Goal: Information Seeking & Learning: Learn about a topic

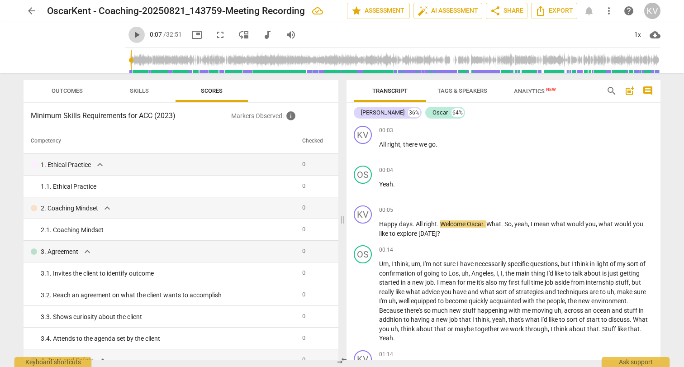
click at [131, 33] on span "play_arrow" at bounding box center [136, 34] width 11 height 11
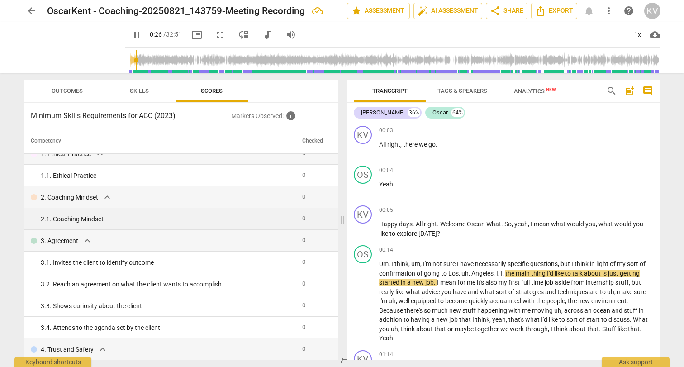
scroll to position [14, 0]
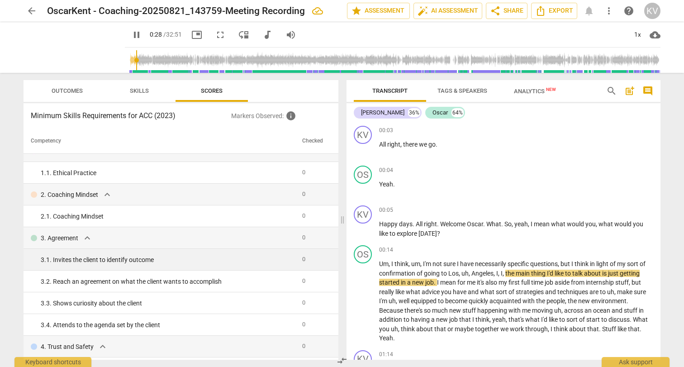
click at [181, 261] on div "3. 1. Invites the client to identify outcome" at bounding box center [168, 259] width 254 height 9
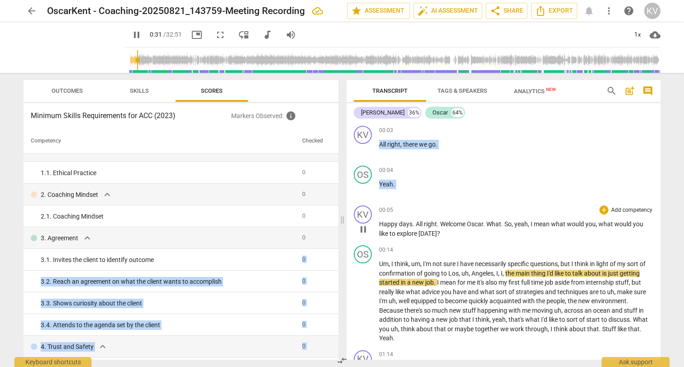
drag, startPoint x: 273, startPoint y: 261, endPoint x: 426, endPoint y: 228, distance: 155.9
click at [426, 228] on div "Outcomes Skills Scores Minimum Skills Requirements for ACC (2023) Markers Obser…" at bounding box center [341, 220] width 651 height 294
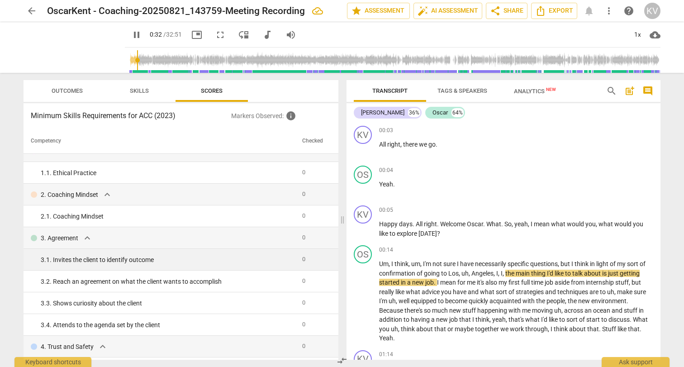
click at [232, 258] on div "3. 1. Invites the client to identify outcome" at bounding box center [168, 259] width 254 height 9
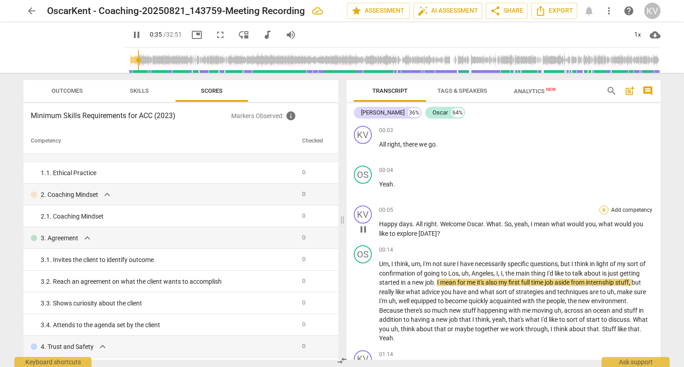
click at [602, 208] on div "+" at bounding box center [603, 209] width 9 height 9
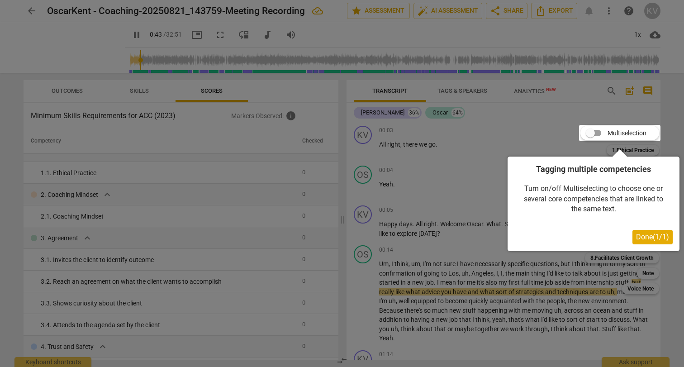
click at [650, 240] on span "Done ( 1 / 1 )" at bounding box center [652, 236] width 33 height 9
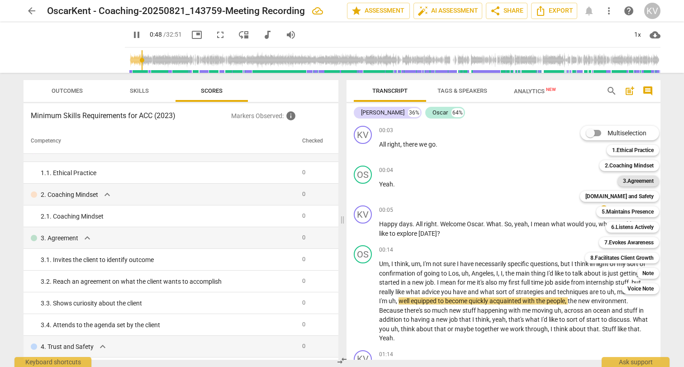
click at [643, 182] on b "3.Agreement" at bounding box center [638, 180] width 31 height 11
type input "49"
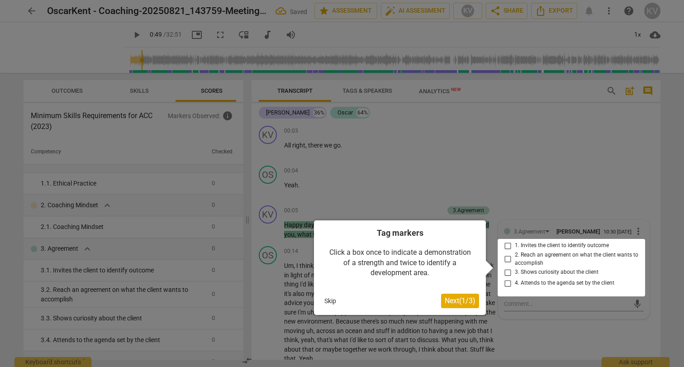
click at [507, 250] on div at bounding box center [570, 267] width 147 height 57
click at [467, 302] on span "Next ( 1 / 3 )" at bounding box center [460, 300] width 31 height 9
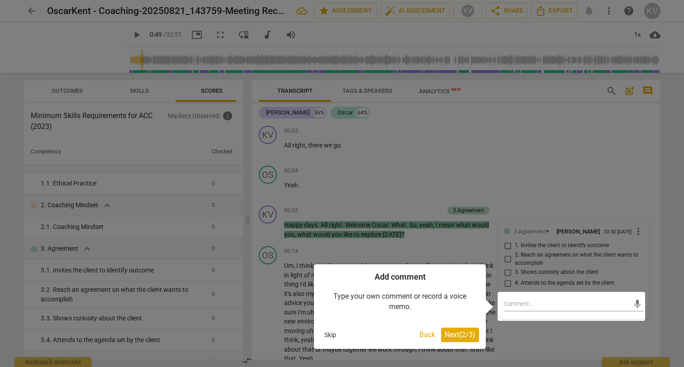
click at [510, 248] on div at bounding box center [342, 183] width 684 height 367
click at [455, 334] on span "Next ( 2 / 3 )" at bounding box center [460, 334] width 31 height 9
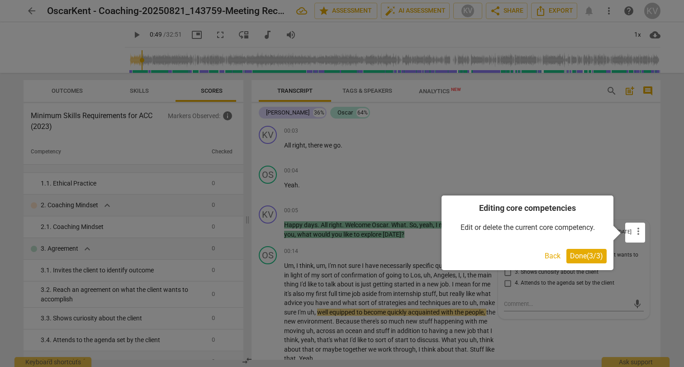
click at [585, 259] on span "Done ( 3 / 3 )" at bounding box center [586, 255] width 33 height 9
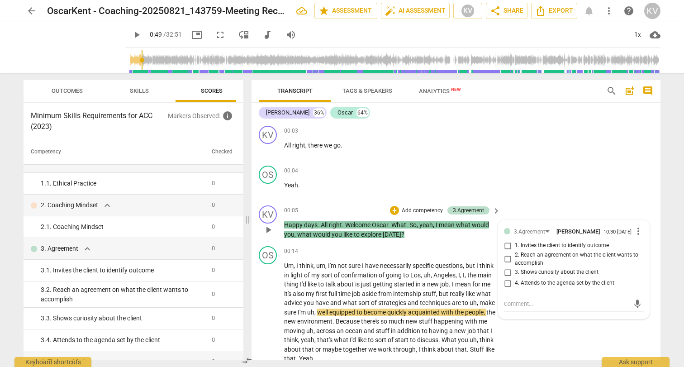
click at [505, 247] on input "1. Invites the client to identify outcome" at bounding box center [507, 245] width 14 height 11
checkbox input "true"
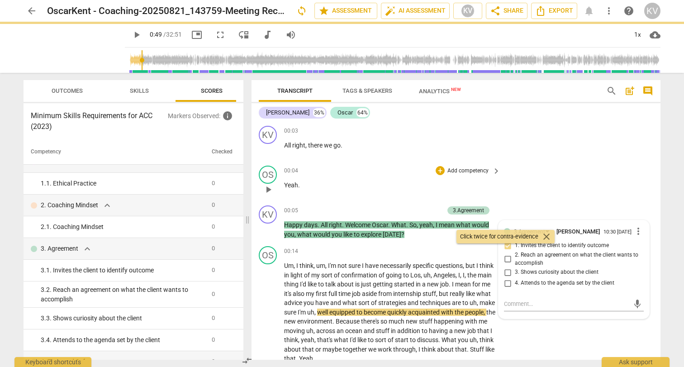
click at [639, 198] on div "OS play_arrow pause 00:04 + Add competency keyboard_arrow_right Yeah ." at bounding box center [455, 182] width 409 height 40
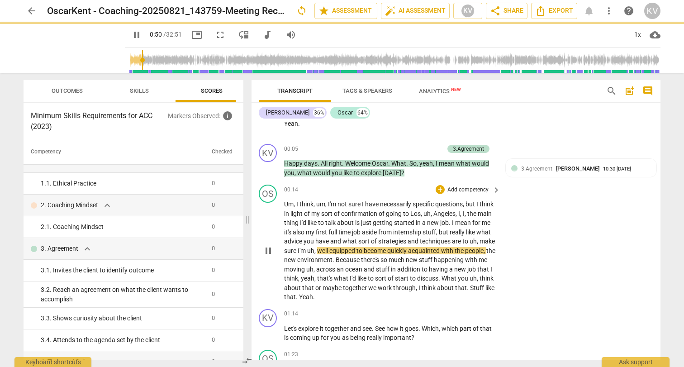
scroll to position [74, 0]
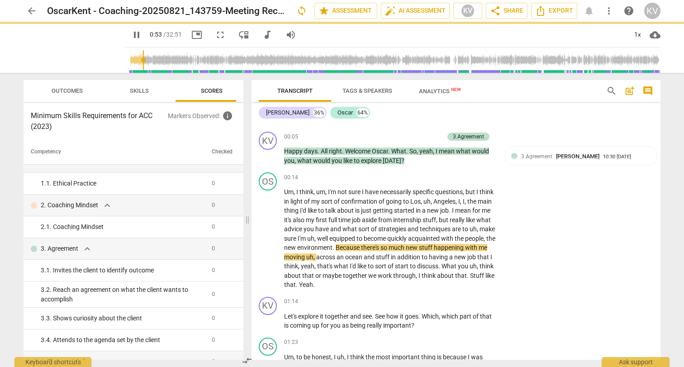
drag, startPoint x: 93, startPoint y: 74, endPoint x: 96, endPoint y: 90, distance: 15.6
click at [96, 90] on div "Outcomes Skills Scores Minimum Skills Requirements for ACC (2023) Markers Obser…" at bounding box center [131, 220] width 231 height 294
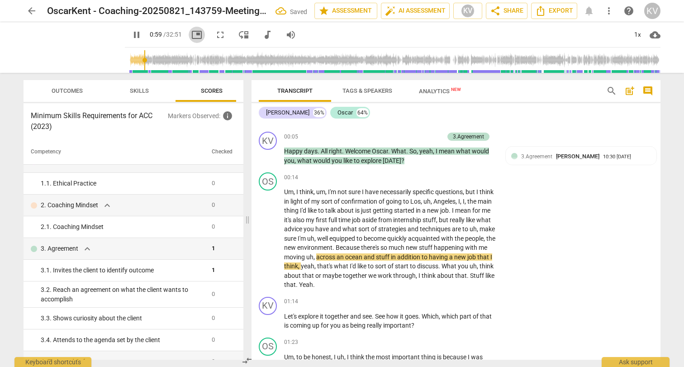
click at [191, 37] on span "picture_in_picture" at bounding box center [196, 34] width 11 height 11
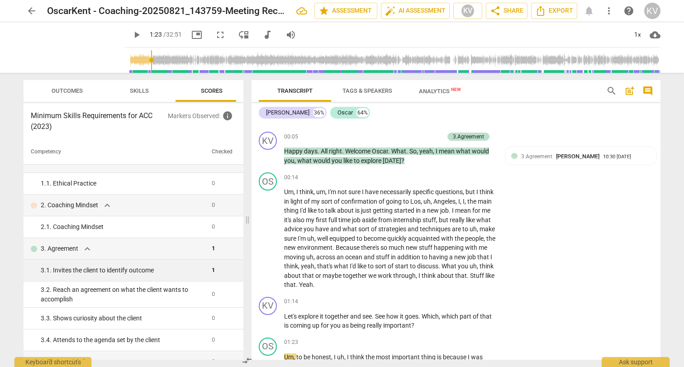
type input "83"
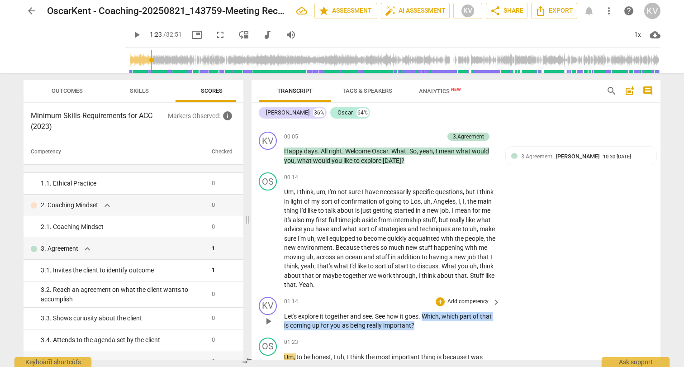
drag, startPoint x: 426, startPoint y: 314, endPoint x: 427, endPoint y: 324, distance: 10.0
click at [427, 324] on p "Let's explore it together and see . See how it goes . Which , which part of tha…" at bounding box center [390, 321] width 212 height 19
click at [474, 303] on p "Add competency" at bounding box center [467, 302] width 43 height 8
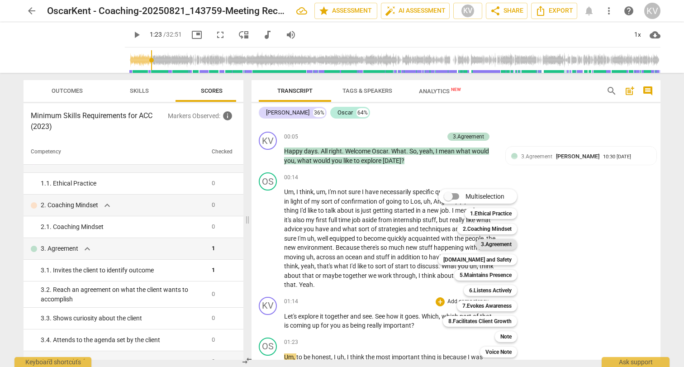
click at [507, 245] on b "3.Agreement" at bounding box center [496, 244] width 31 height 11
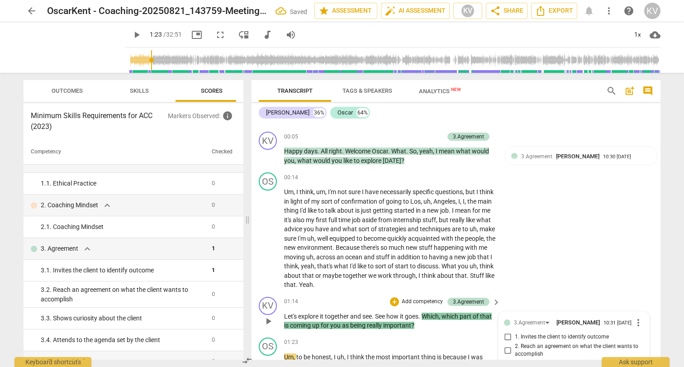
scroll to position [231, 0]
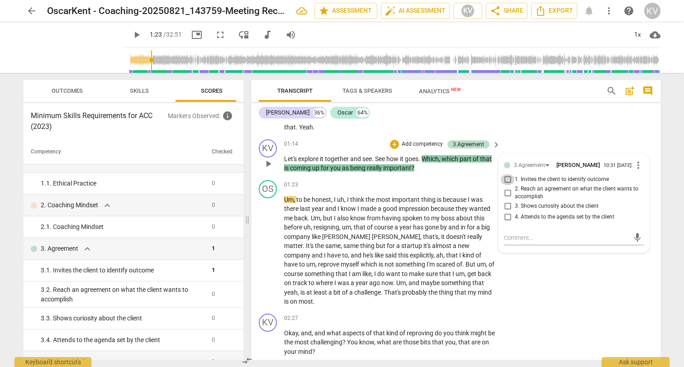
click at [506, 184] on input "1. Invites the client to identify outcome" at bounding box center [507, 179] width 14 height 11
checkbox input "true"
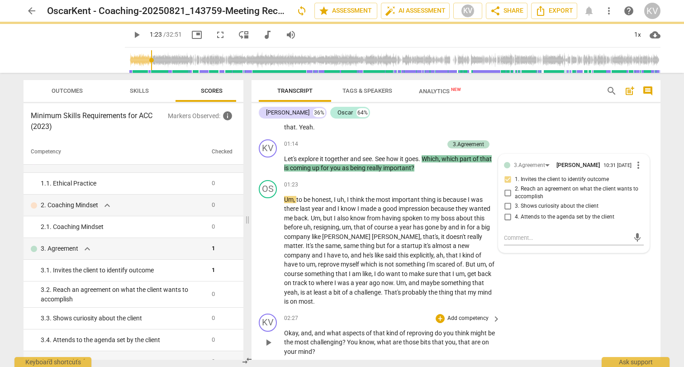
click at [476, 341] on p "Okay , and , and what aspects of that kind of reproving do you think might be t…" at bounding box center [390, 342] width 212 height 28
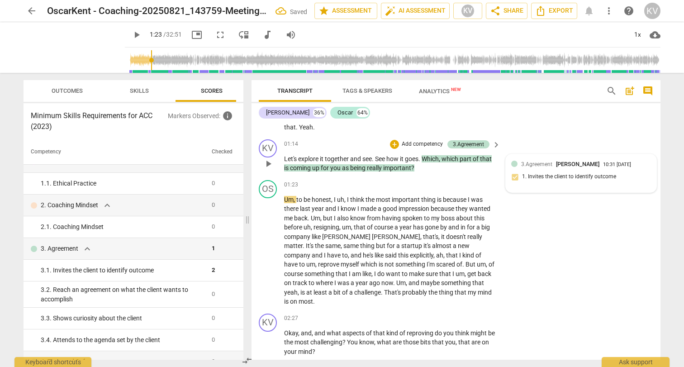
click at [550, 165] on div "3.Agreement [PERSON_NAME]" at bounding box center [562, 164] width 82 height 9
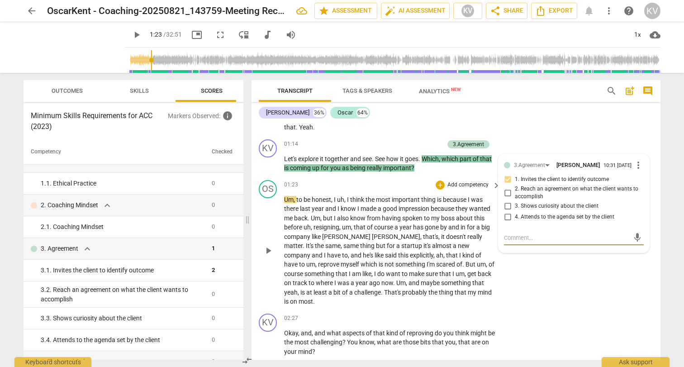
click at [410, 252] on span "explicitly" at bounding box center [422, 254] width 24 height 7
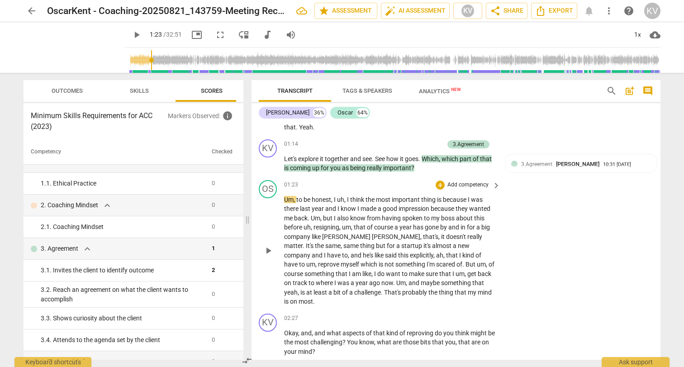
click at [478, 289] on span "mind" at bounding box center [485, 292] width 14 height 7
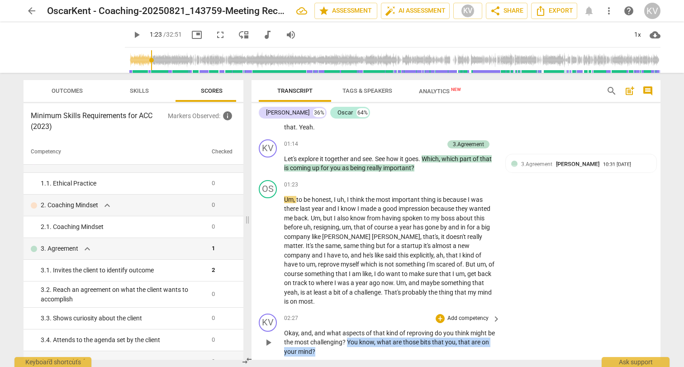
drag, startPoint x: 331, startPoint y: 342, endPoint x: 355, endPoint y: 336, distance: 25.1
click at [355, 336] on p "Okay , and , and what aspects of that kind of reproving do you think might be t…" at bounding box center [390, 342] width 212 height 28
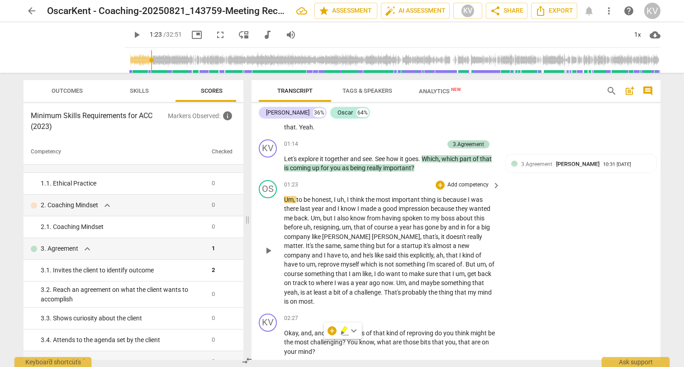
click at [432, 245] on span "almost" at bounding box center [442, 245] width 21 height 7
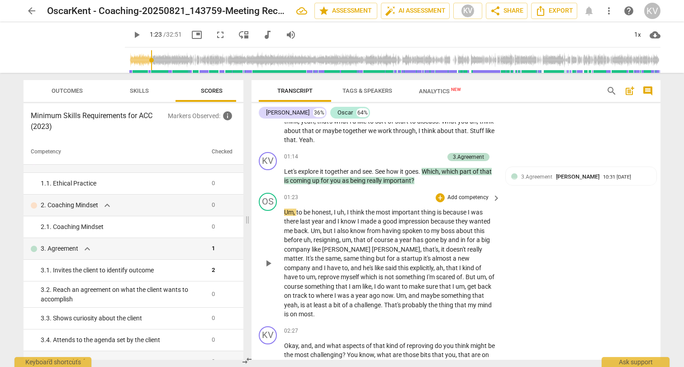
scroll to position [221, 0]
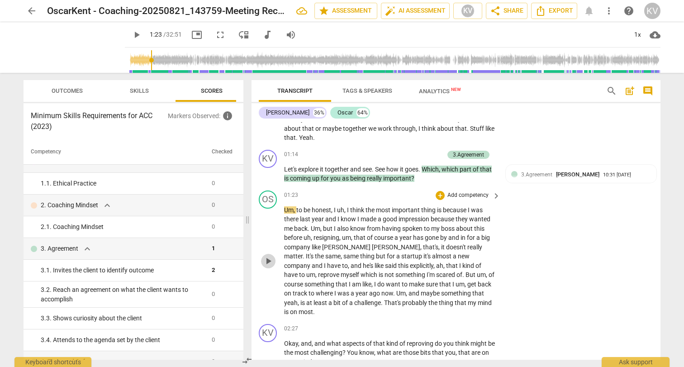
click at [271, 256] on span "play_arrow" at bounding box center [268, 261] width 11 height 11
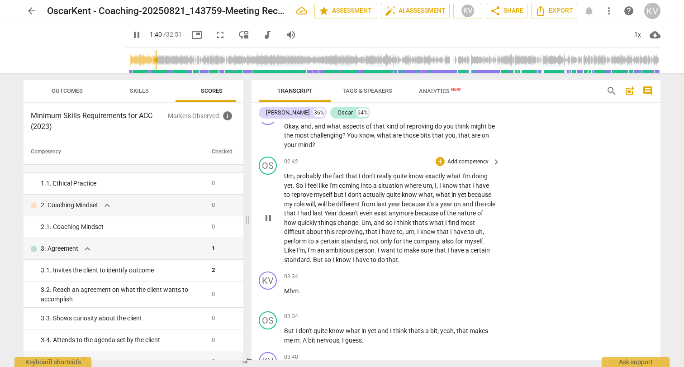
scroll to position [445, 0]
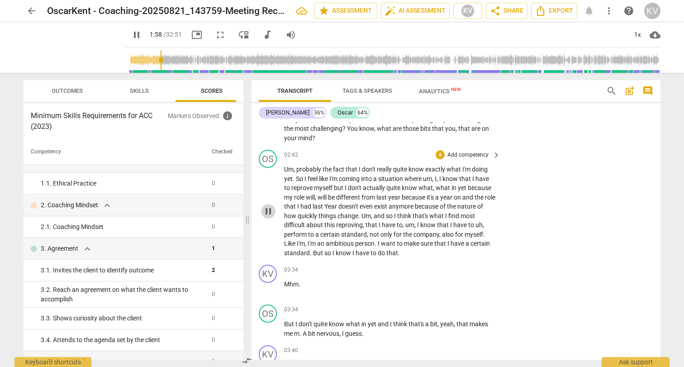
click at [271, 206] on span "pause" at bounding box center [268, 211] width 11 height 11
type input "119"
